Goal: Task Accomplishment & Management: Complete application form

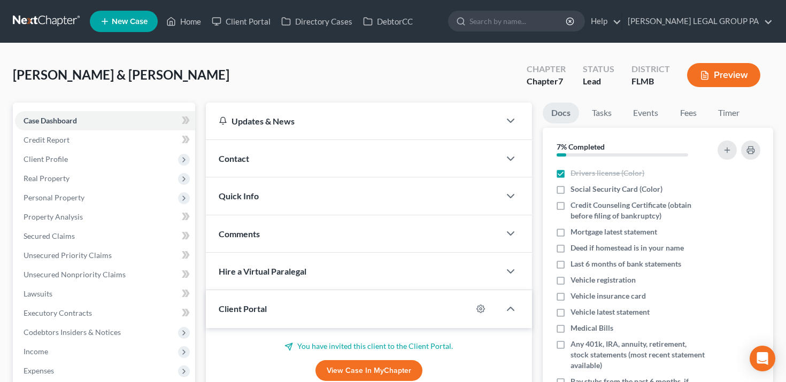
click at [238, 191] on span "Quick Info" at bounding box center [239, 196] width 40 height 10
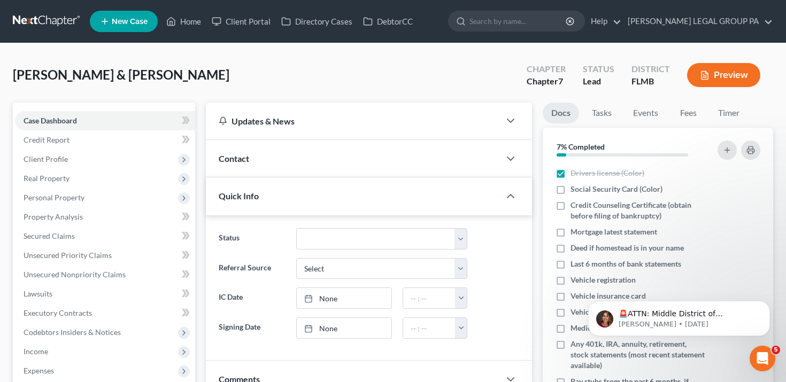
click at [238, 191] on span "Quick Info" at bounding box center [239, 196] width 40 height 10
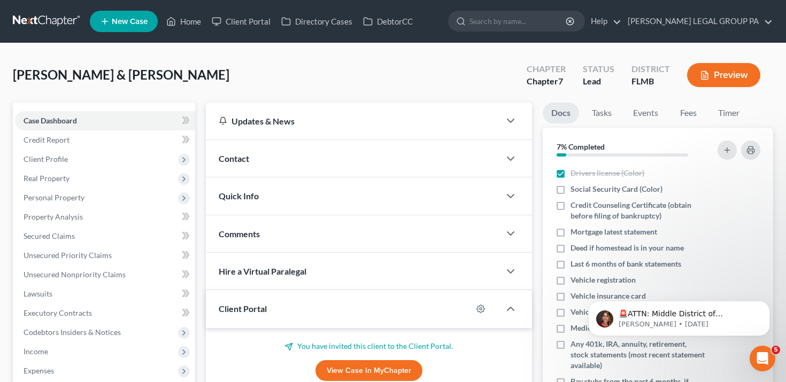
click at [240, 168] on div "Contact" at bounding box center [353, 158] width 295 height 37
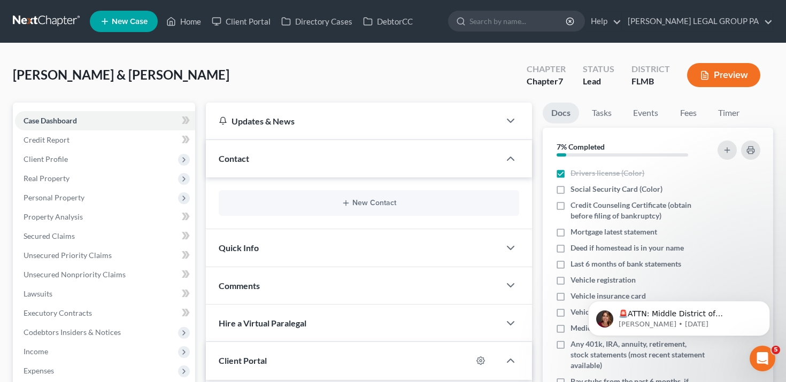
click at [240, 168] on div "Contact" at bounding box center [353, 158] width 295 height 37
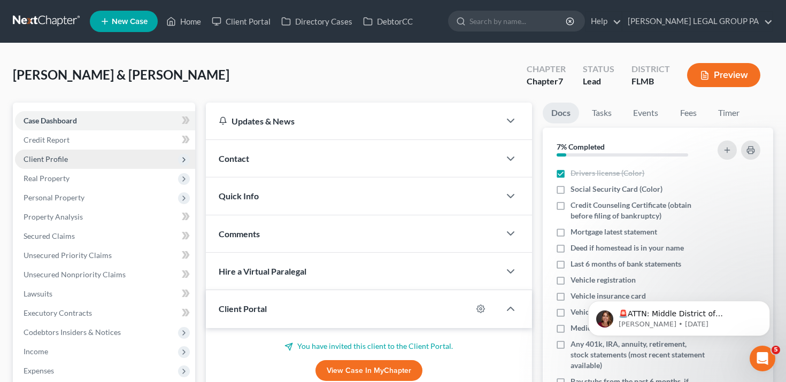
click at [106, 153] on span "Client Profile" at bounding box center [105, 159] width 180 height 19
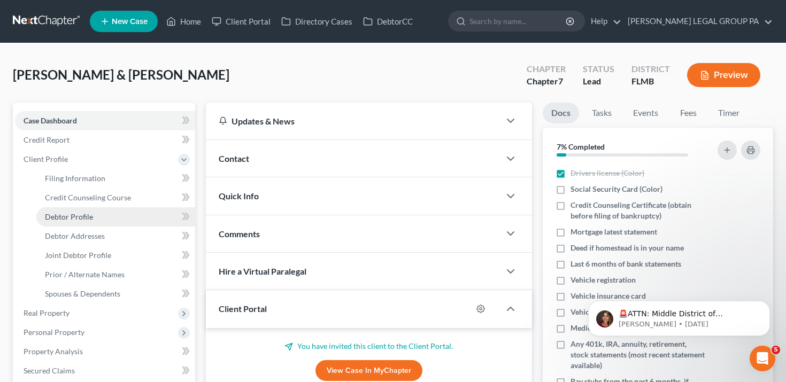
click at [108, 218] on link "Debtor Profile" at bounding box center [115, 217] width 159 height 19
select select "1"
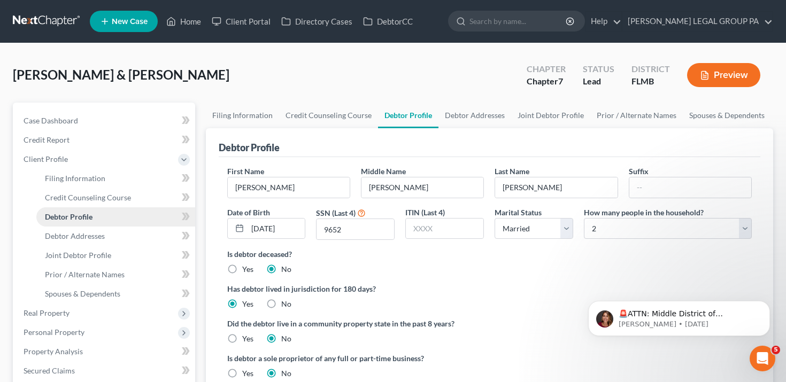
radio input "true"
click at [138, 193] on link "Credit Counseling Course" at bounding box center [115, 197] width 159 height 19
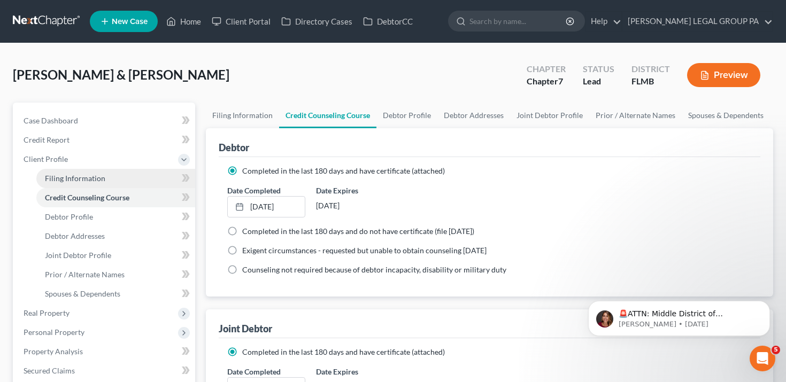
click at [136, 177] on link "Filing Information" at bounding box center [115, 178] width 159 height 19
select select "1"
select select "0"
select select "9"
